Goal: Task Accomplishment & Management: Manage account settings

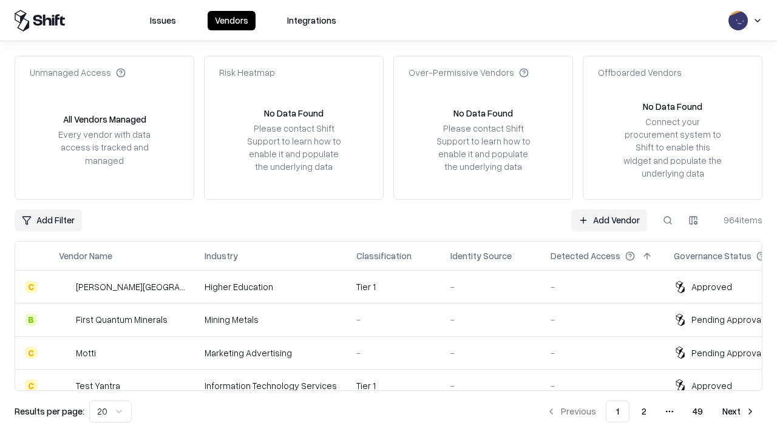
click at [609, 220] on link "Add Vendor" at bounding box center [610, 221] width 76 height 22
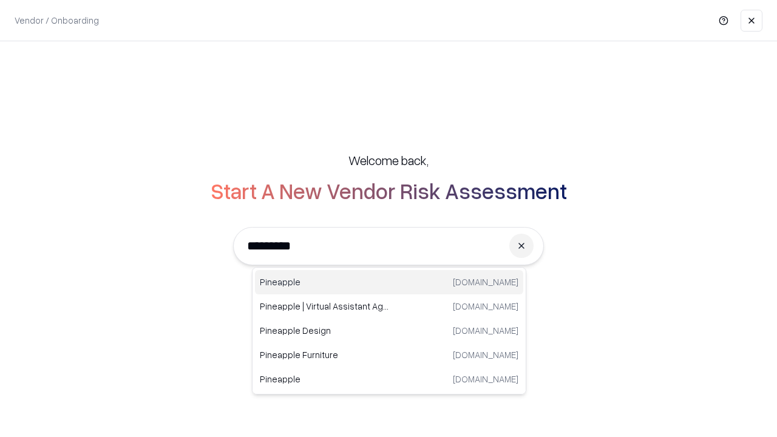
click at [389, 282] on div "Pineapple [DOMAIN_NAME]" at bounding box center [389, 282] width 268 height 24
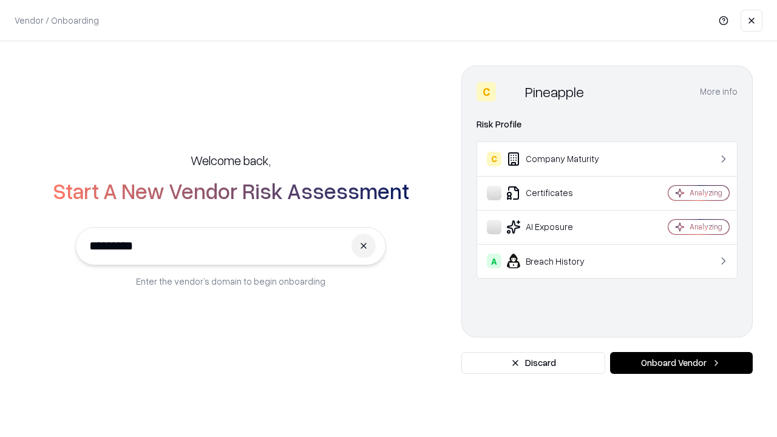
type input "*********"
click at [681, 363] on button "Onboard Vendor" at bounding box center [681, 363] width 143 height 22
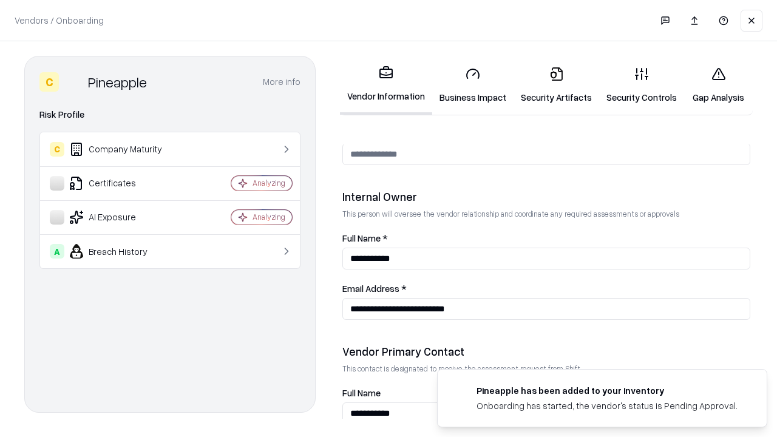
scroll to position [629, 0]
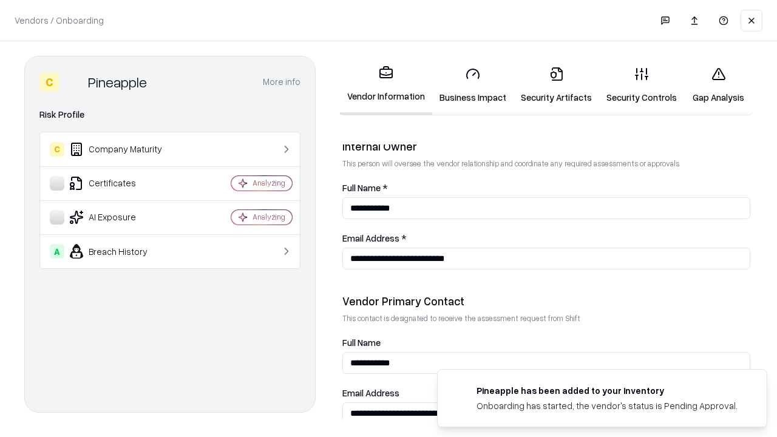
click at [473, 85] on link "Business Impact" at bounding box center [472, 85] width 81 height 56
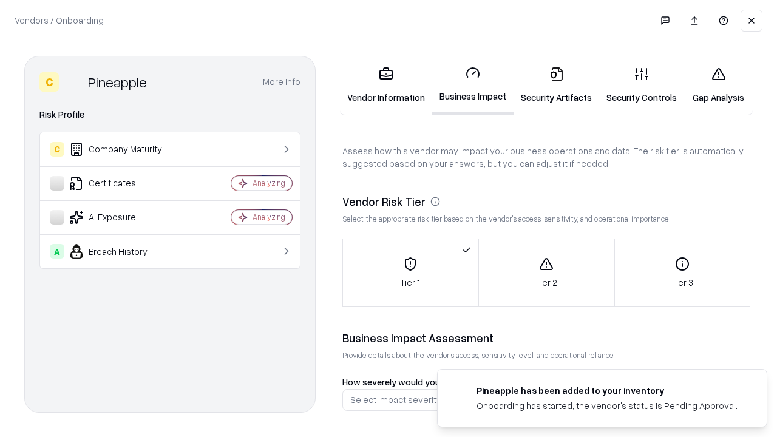
click at [556, 85] on link "Security Artifacts" at bounding box center [557, 85] width 86 height 56
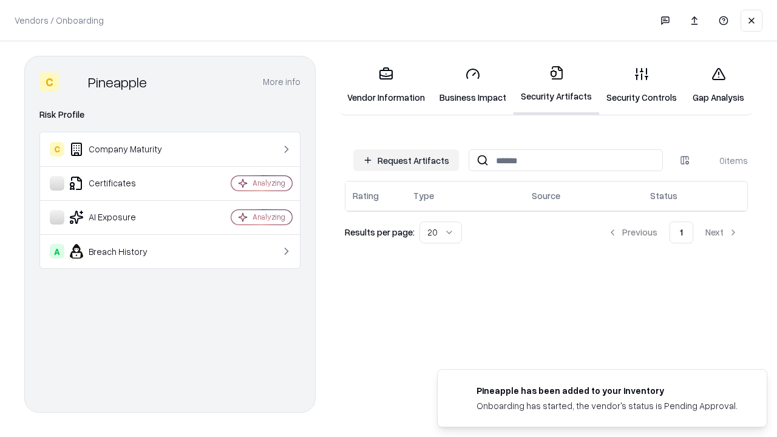
click at [406, 160] on button "Request Artifacts" at bounding box center [407, 160] width 106 height 22
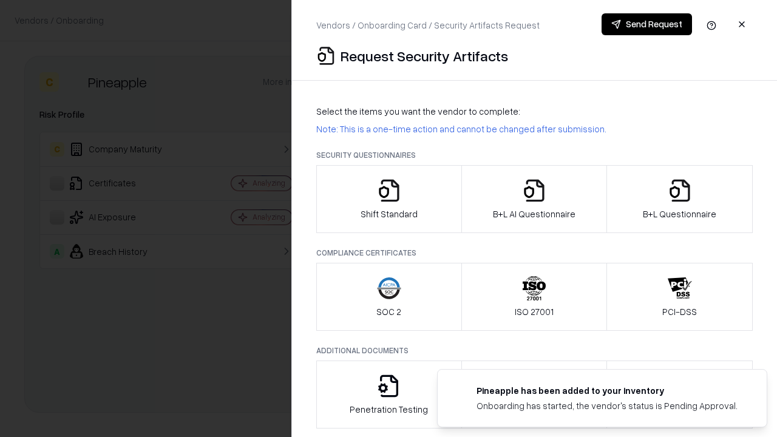
click at [389, 199] on icon "button" at bounding box center [389, 191] width 24 height 24
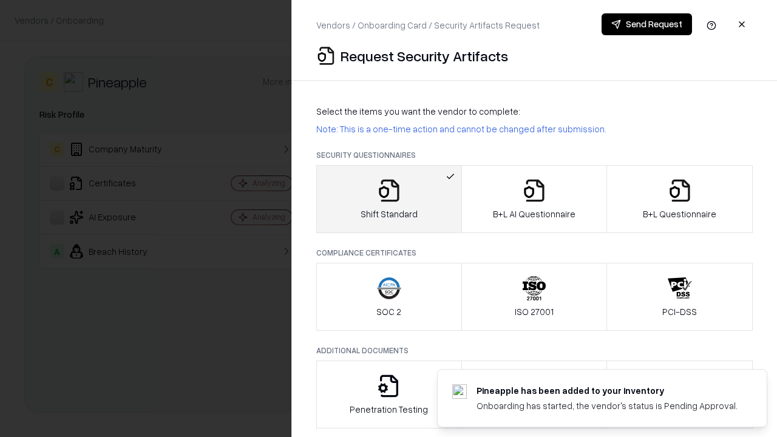
click at [647, 24] on button "Send Request" at bounding box center [647, 24] width 91 height 22
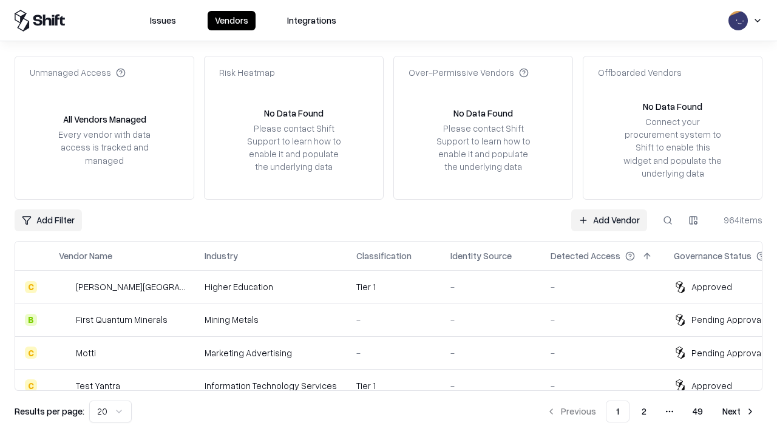
click at [668, 220] on button at bounding box center [668, 221] width 22 height 22
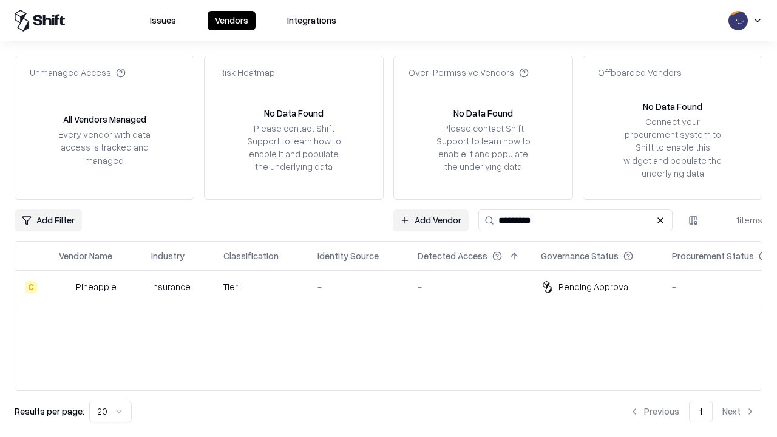
type input "*********"
click at [396, 287] on div "-" at bounding box center [358, 287] width 81 height 13
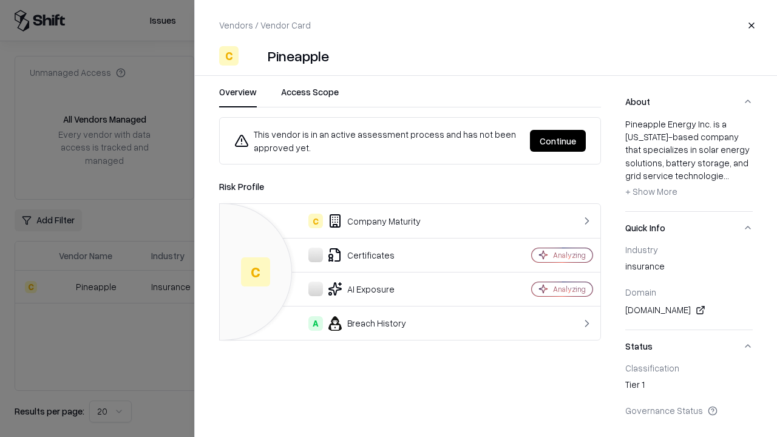
click at [558, 141] on button "Continue" at bounding box center [558, 141] width 56 height 22
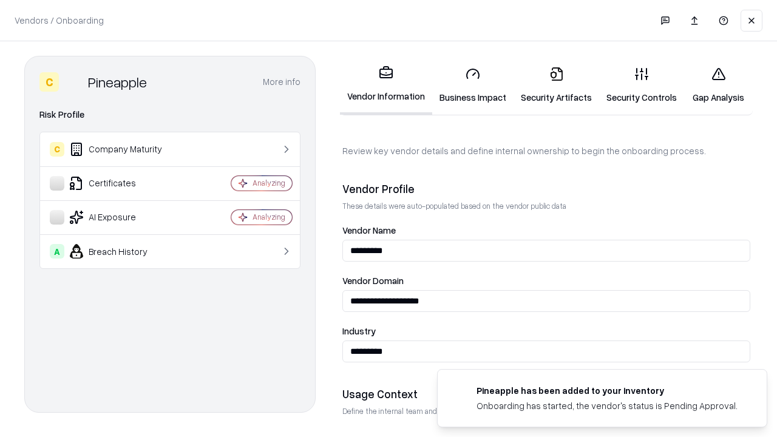
click at [556, 85] on link "Security Artifacts" at bounding box center [557, 85] width 86 height 56
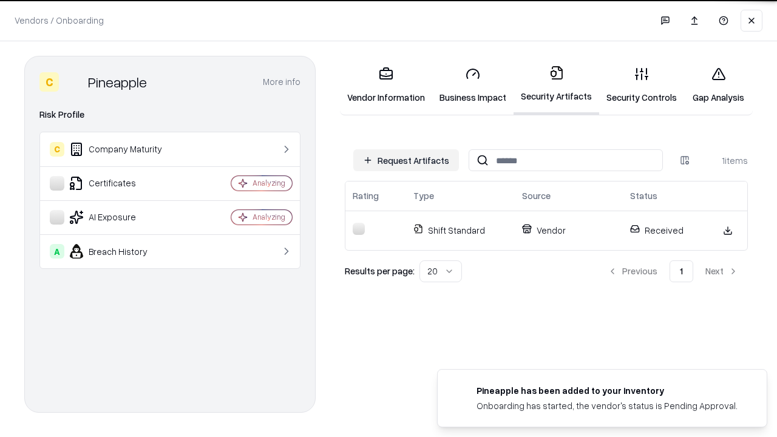
click at [719, 85] on link "Gap Analysis" at bounding box center [719, 85] width 69 height 56
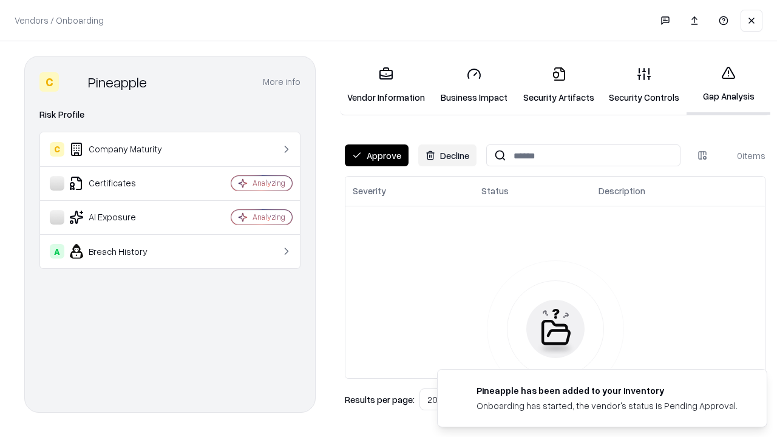
click at [377, 155] on button "Approve" at bounding box center [377, 156] width 64 height 22
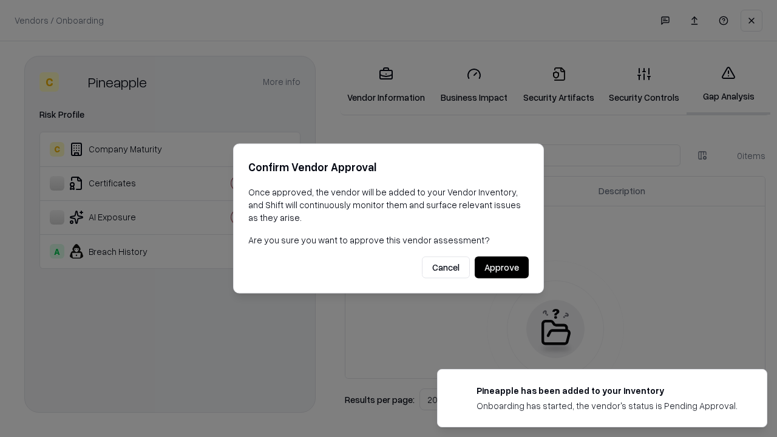
click at [502, 267] on button "Approve" at bounding box center [502, 268] width 54 height 22
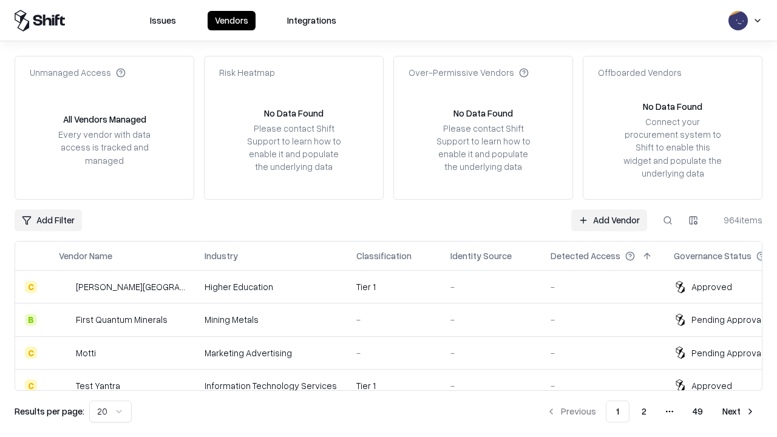
type input "*********"
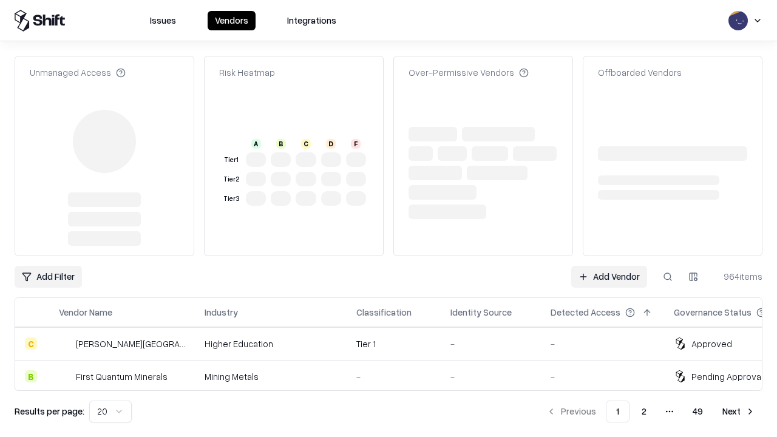
click at [609, 266] on link "Add Vendor" at bounding box center [610, 277] width 76 height 22
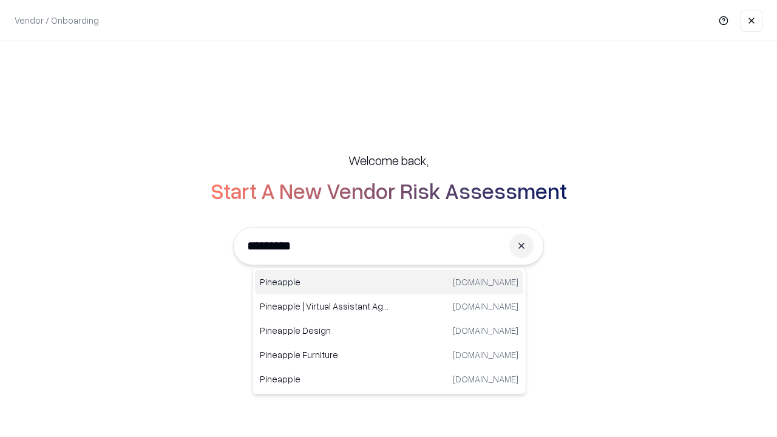
click at [389, 282] on div "Pineapple [DOMAIN_NAME]" at bounding box center [389, 282] width 268 height 24
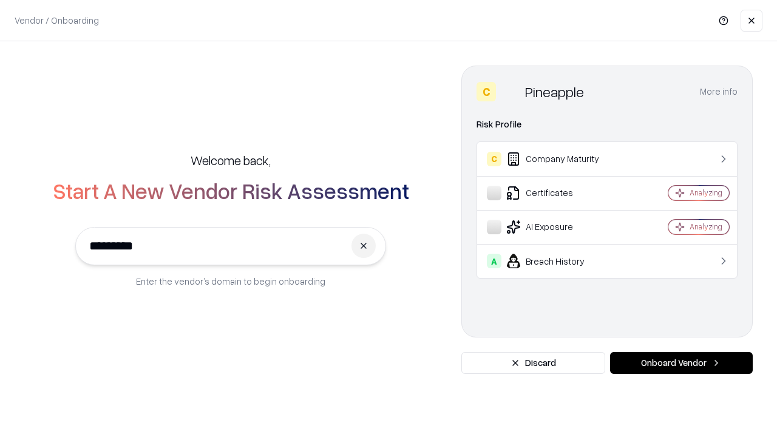
type input "*********"
click at [681, 363] on button "Onboard Vendor" at bounding box center [681, 363] width 143 height 22
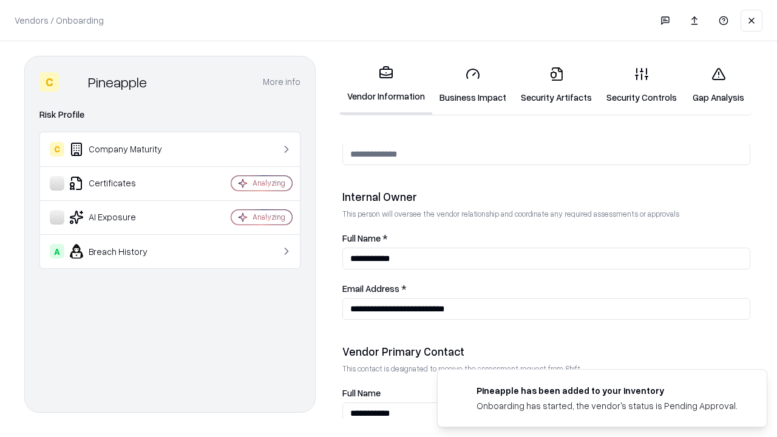
scroll to position [629, 0]
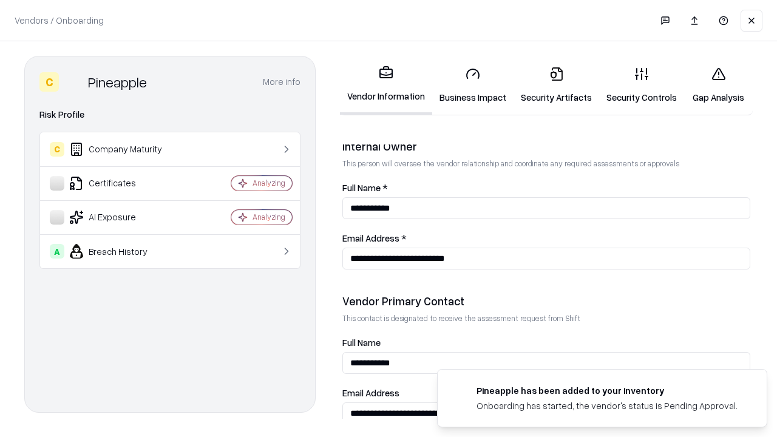
click at [719, 85] on link "Gap Analysis" at bounding box center [719, 85] width 69 height 56
